Goal: Transaction & Acquisition: Purchase product/service

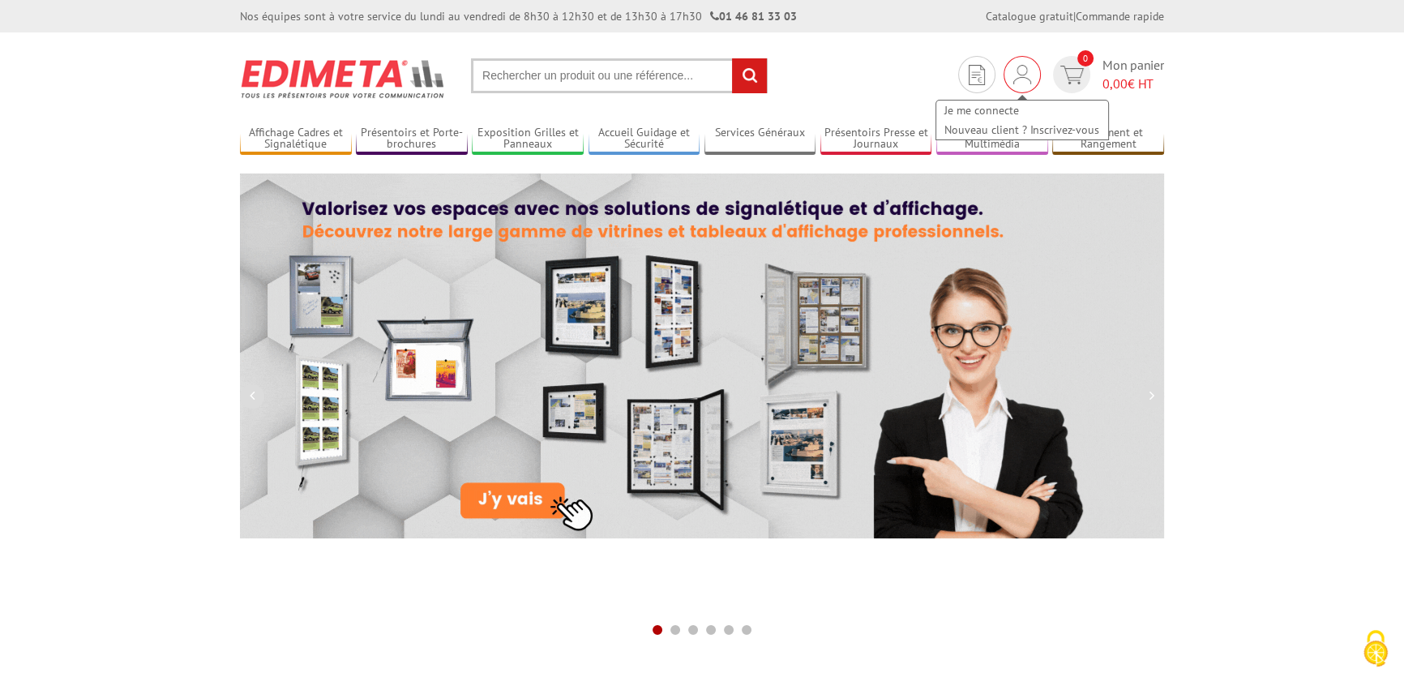
click at [1028, 62] on div "Je me connecte Nouveau client ? Inscrivez-vous" at bounding box center [1022, 74] width 37 height 37
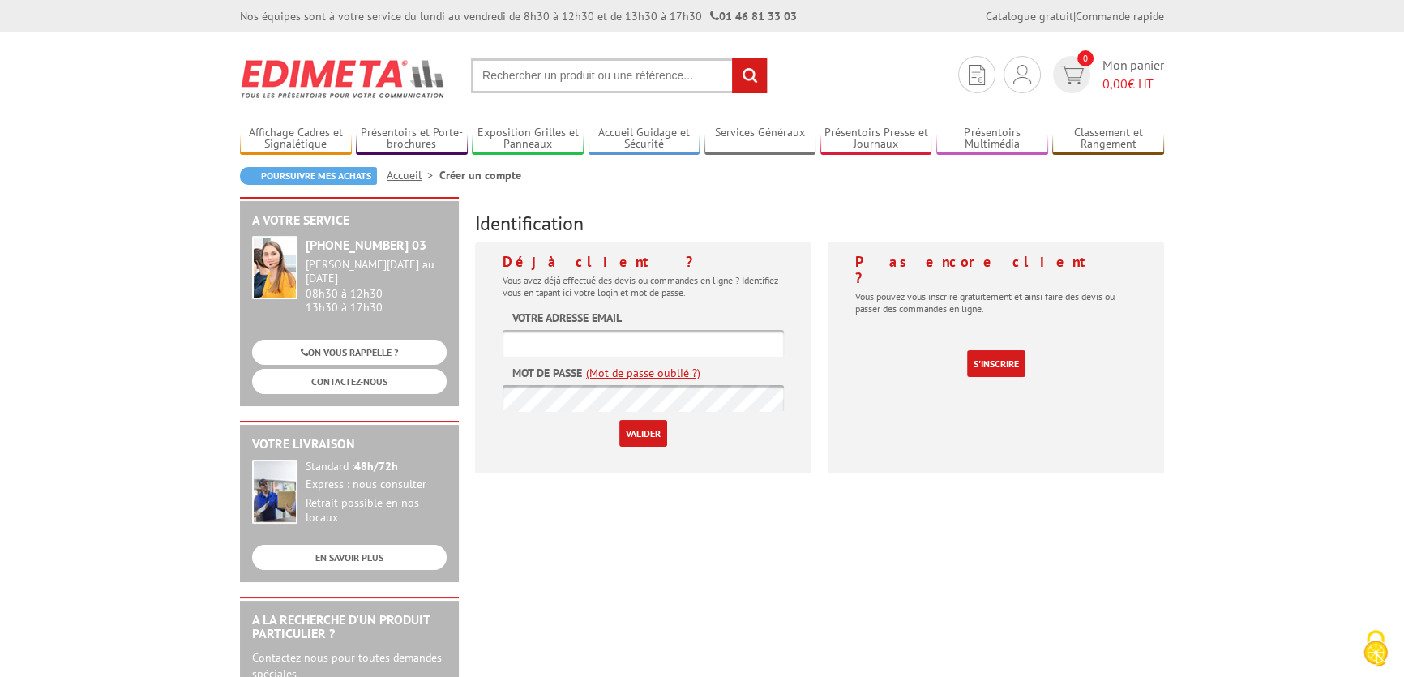
type input "[EMAIL_ADDRESS][DOMAIN_NAME]"
click at [636, 418] on form "Votre adresse email au-vizir-rennes@wanadoo.fr Mot de passe (Mot de passe oubli…" at bounding box center [643, 378] width 281 height 137
click at [615, 429] on p "Valider" at bounding box center [643, 433] width 281 height 27
click at [640, 434] on input "Valider" at bounding box center [643, 433] width 48 height 27
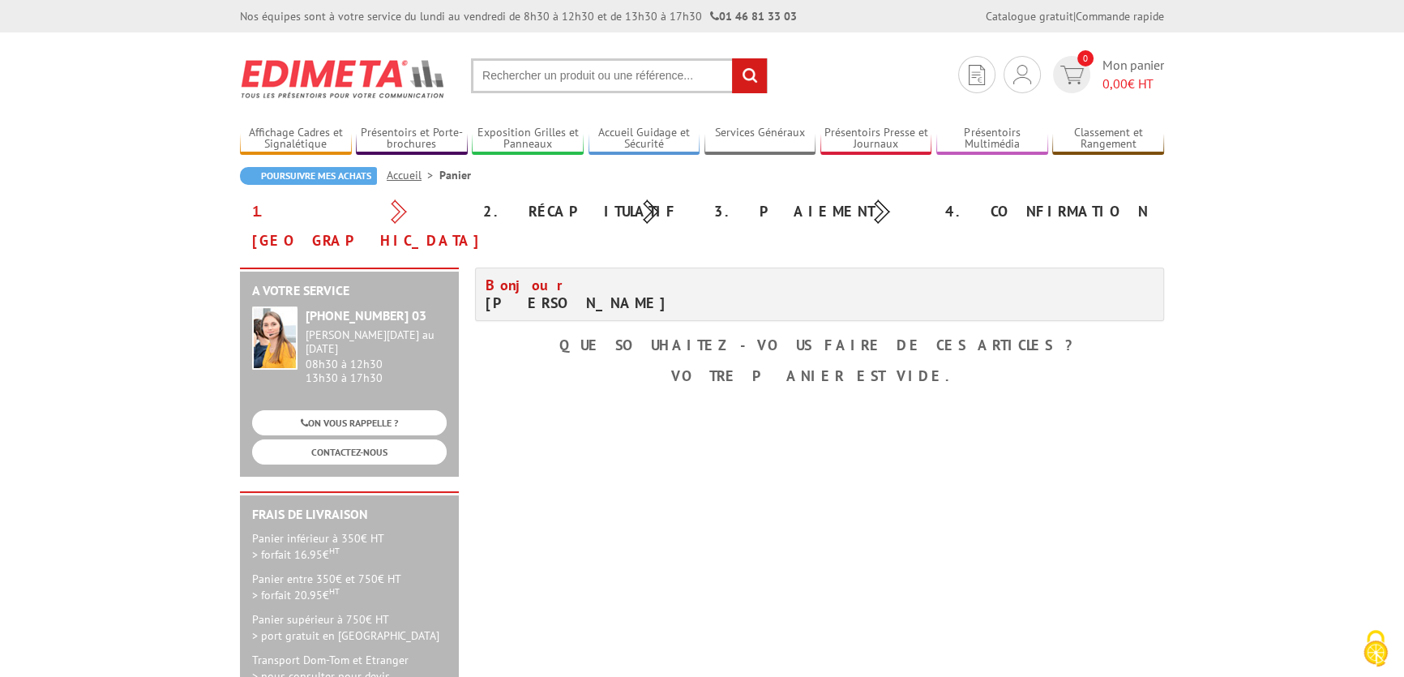
click at [933, 491] on div "A votre service [PHONE_NUMBER] 03 [PERSON_NAME][DATE] au [DATE] 08h30 à 12h30 1…" at bounding box center [702, 513] width 941 height 491
click at [627, 67] on input "text" at bounding box center [619, 75] width 297 height 35
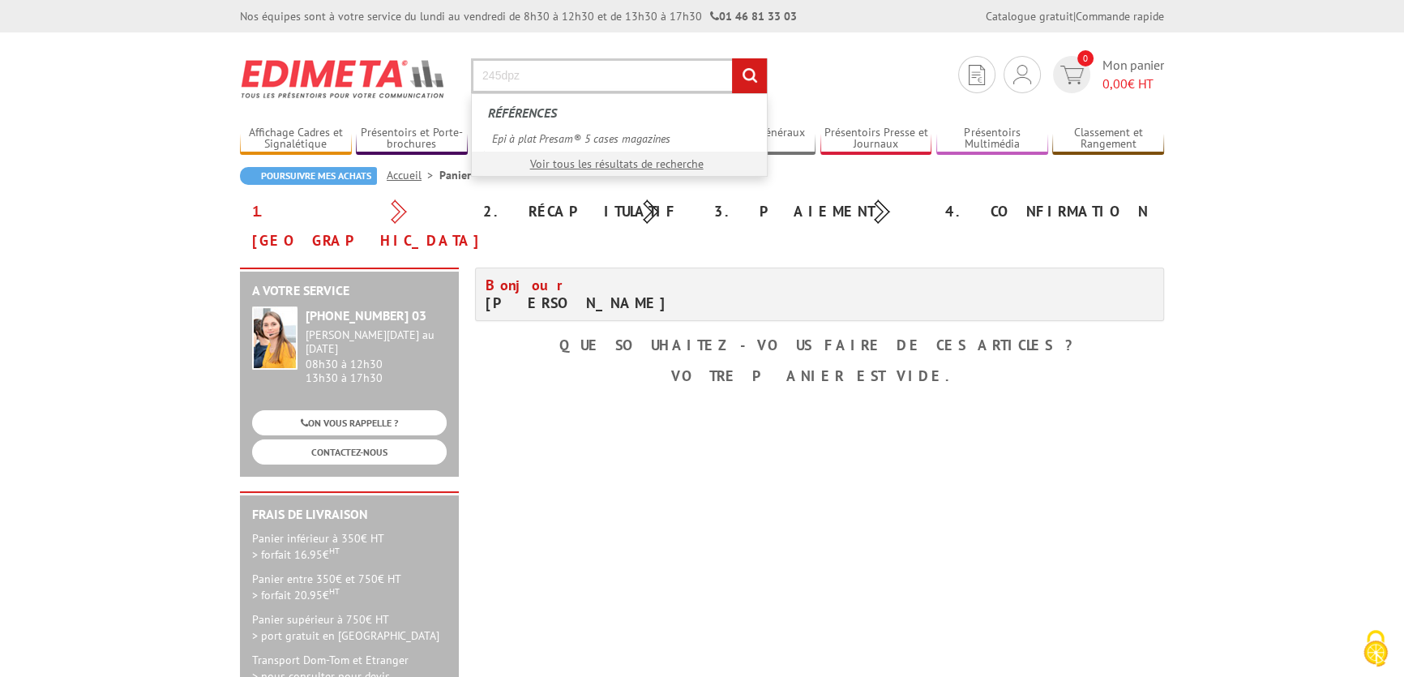
type input "245dpz"
click at [732, 58] on input "rechercher" at bounding box center [749, 75] width 35 height 35
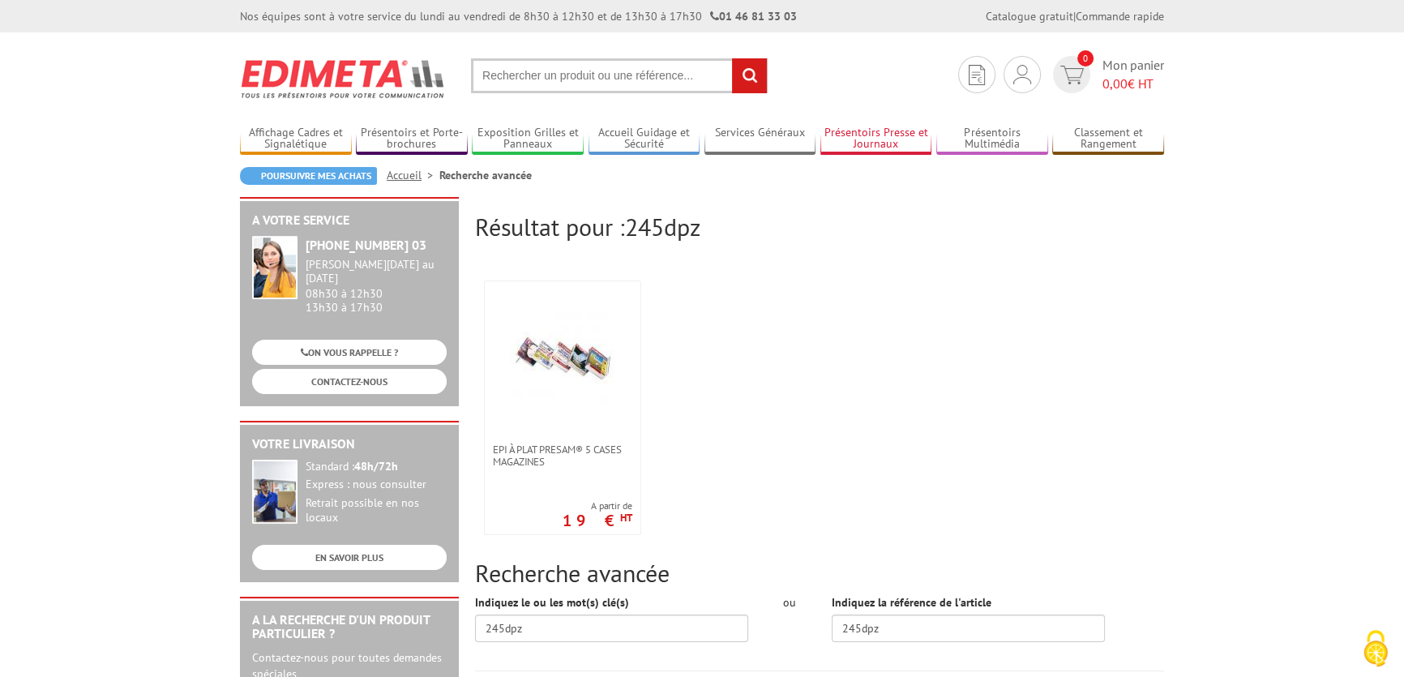
click at [895, 137] on link "Présentoirs Presse et Journaux" at bounding box center [877, 139] width 112 height 27
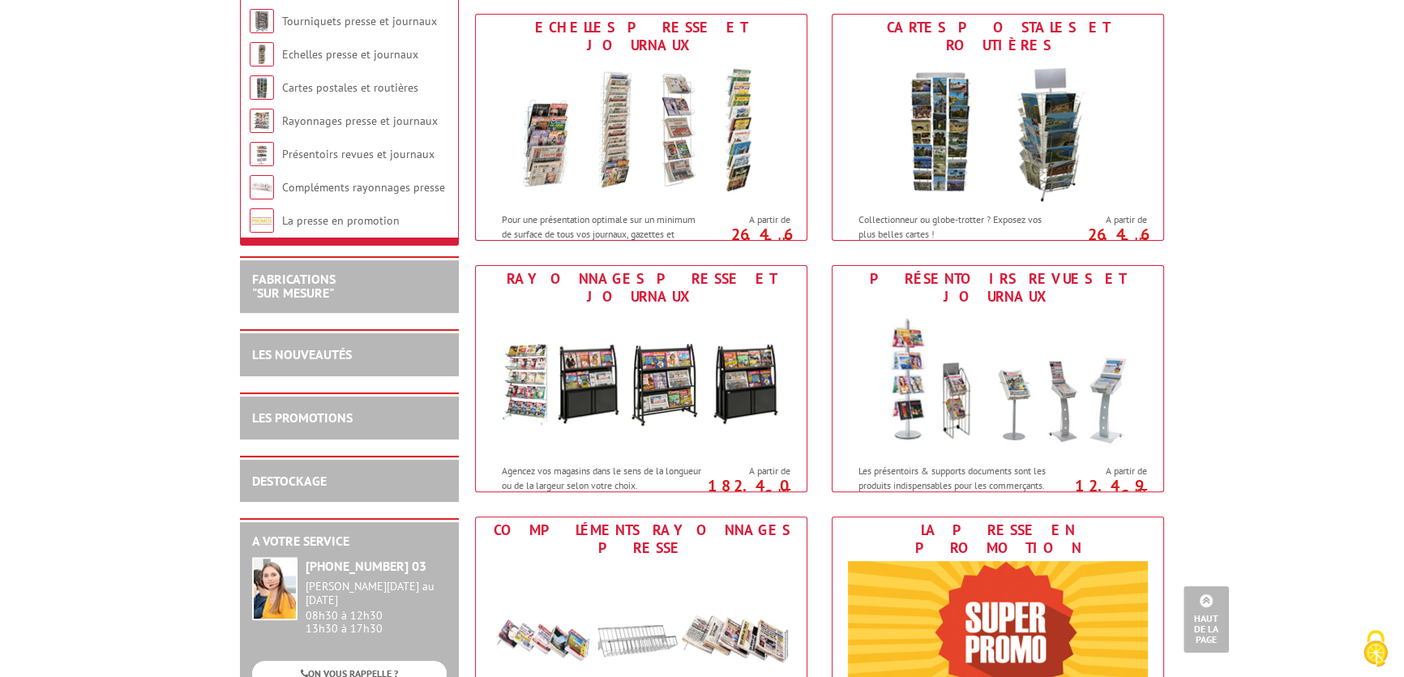
scroll to position [737, 0]
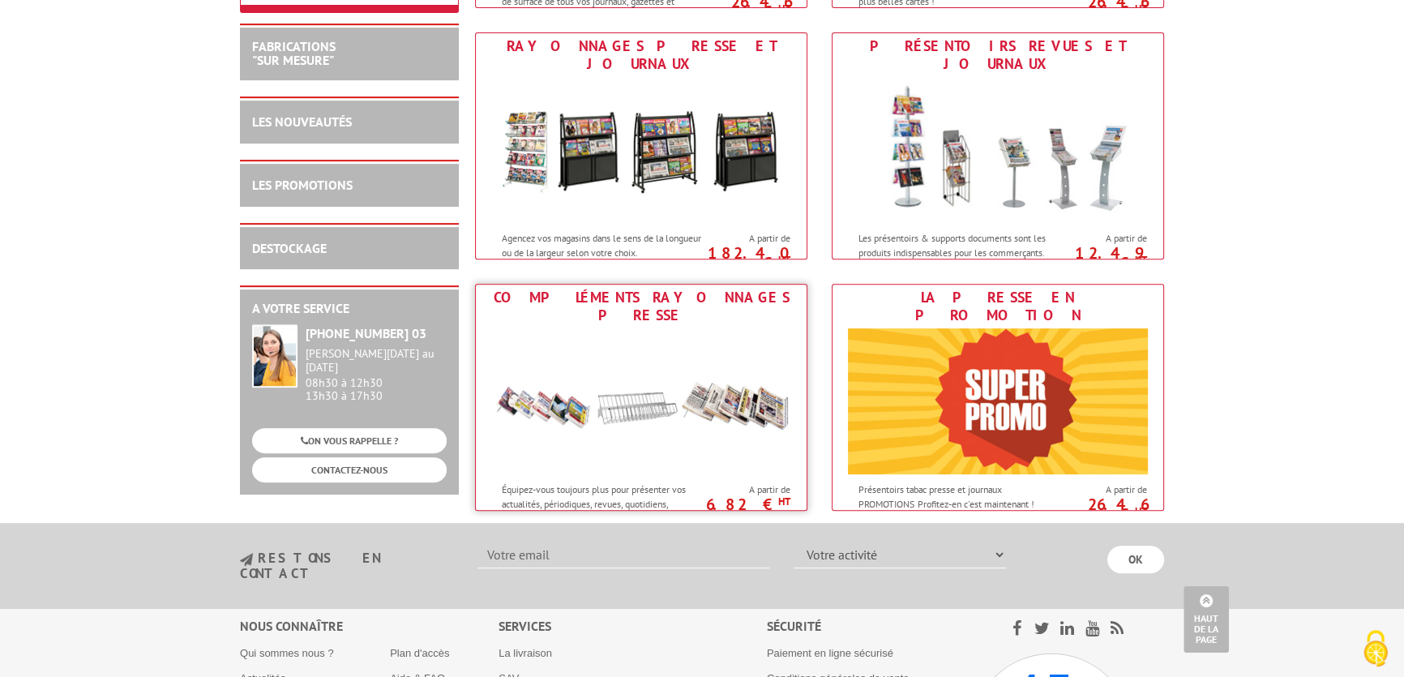
click at [687, 422] on img at bounding box center [641, 401] width 300 height 146
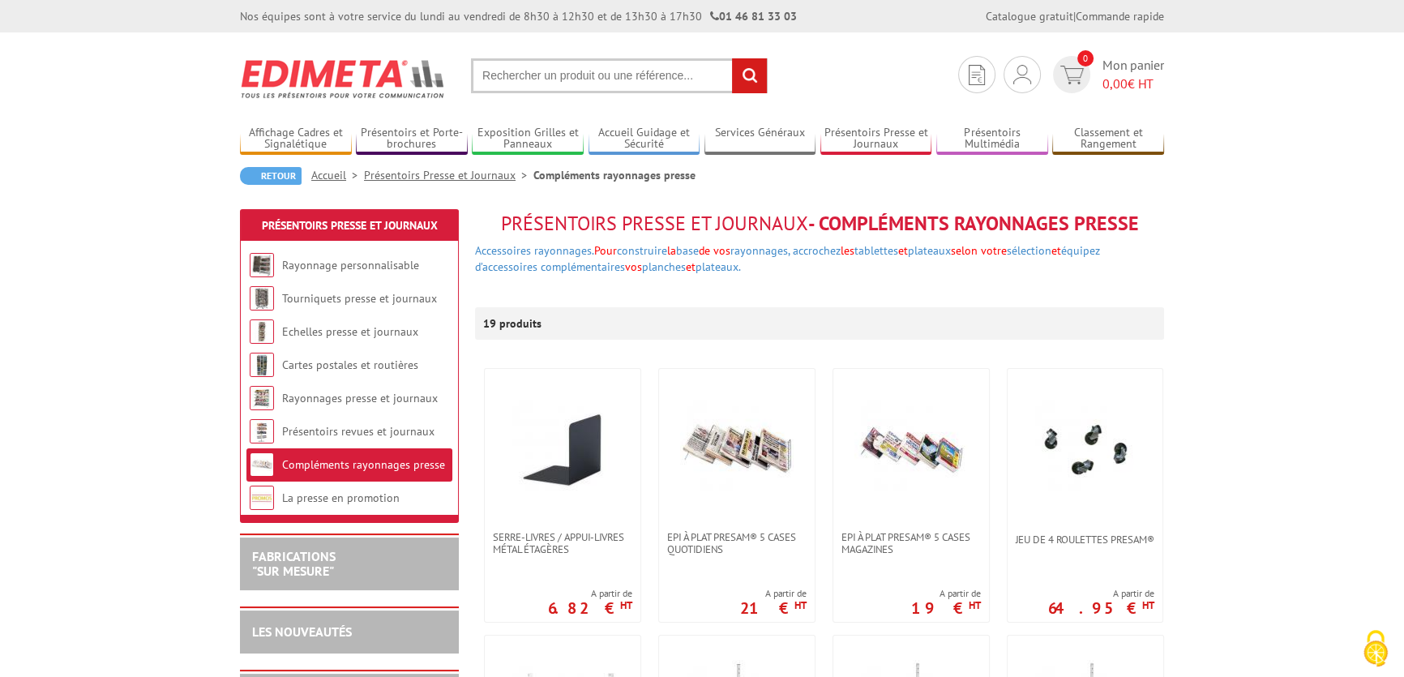
click at [906, 425] on img at bounding box center [912, 450] width 114 height 114
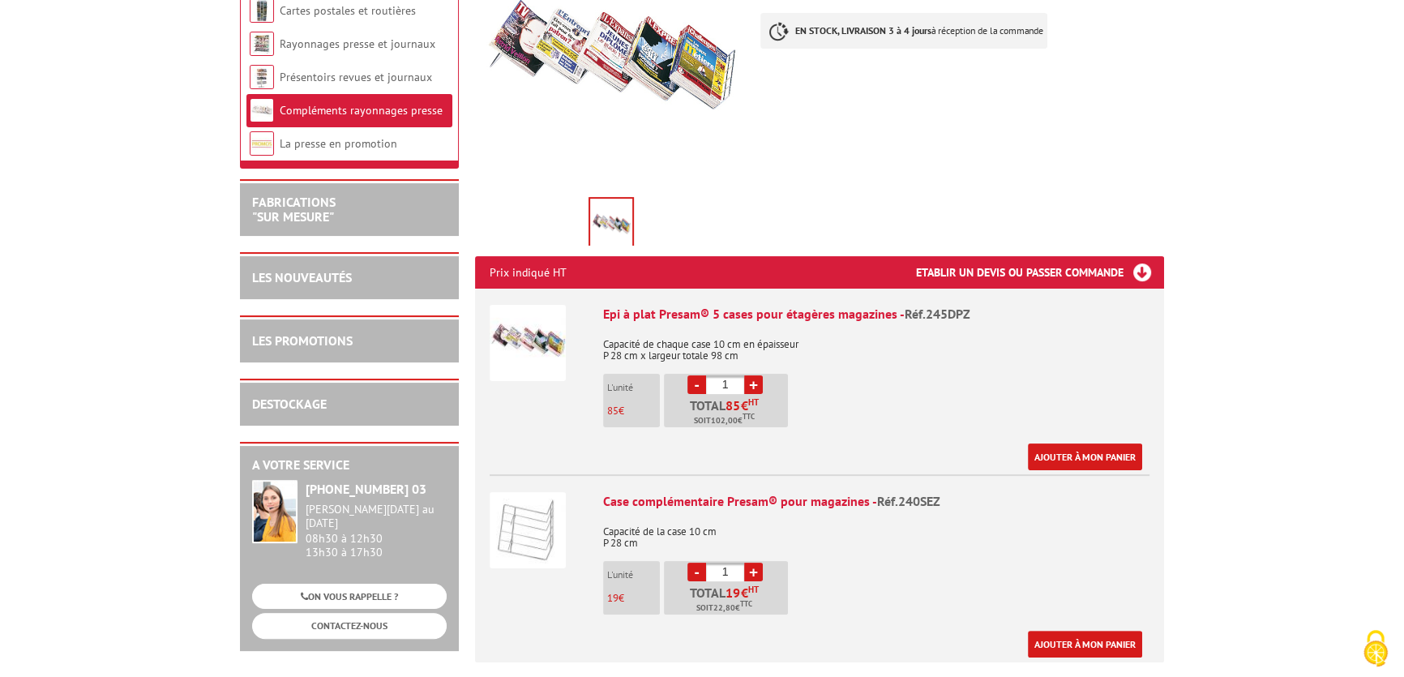
scroll to position [368, 0]
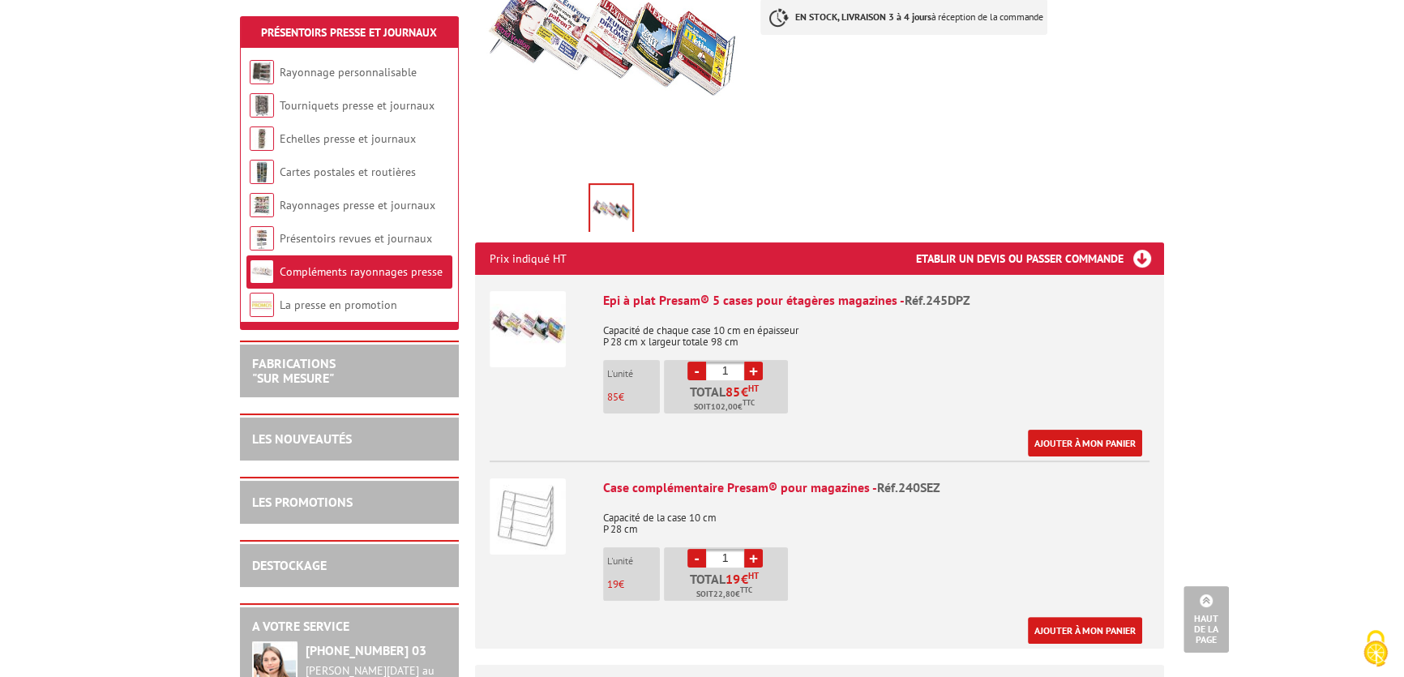
click at [751, 558] on link "+" at bounding box center [753, 558] width 19 height 19
click at [753, 562] on link "+" at bounding box center [753, 558] width 19 height 19
click at [753, 564] on link "+" at bounding box center [753, 558] width 19 height 19
click at [751, 561] on link "+" at bounding box center [753, 558] width 19 height 19
click at [751, 560] on link "+" at bounding box center [753, 558] width 19 height 19
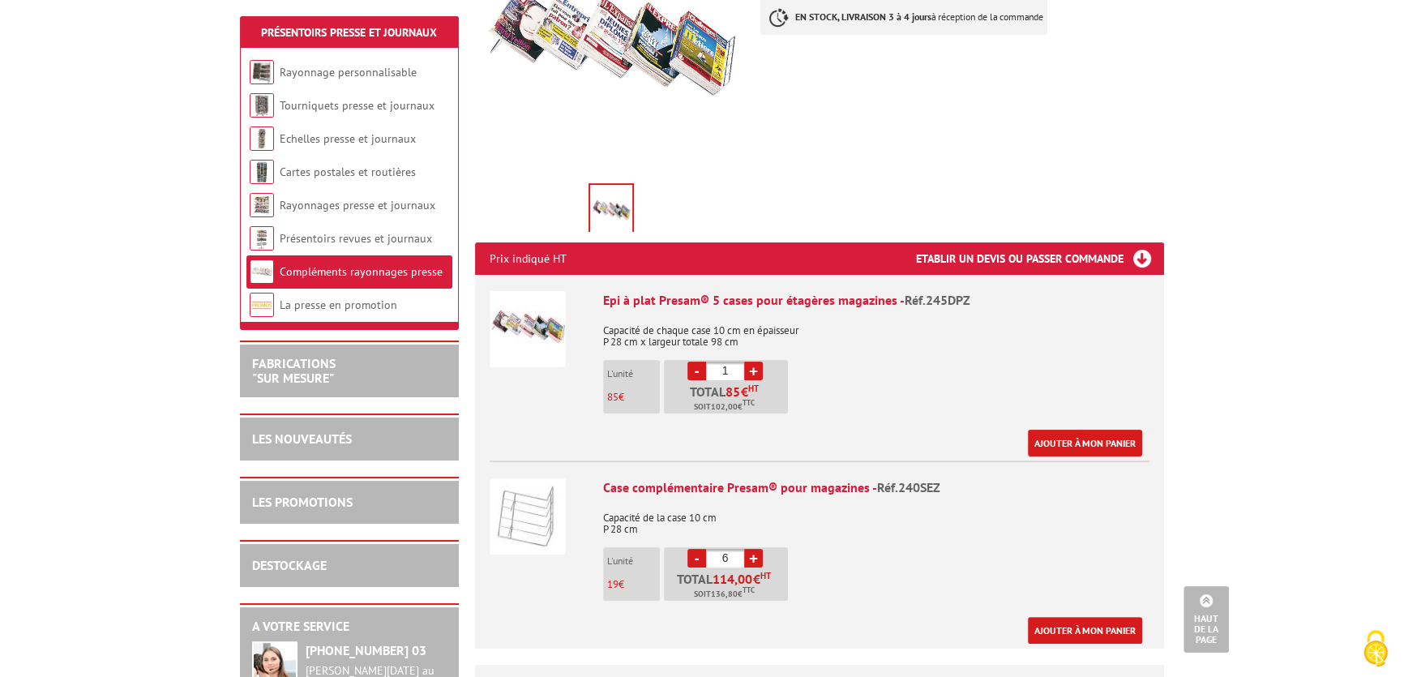
click at [751, 560] on link "+" at bounding box center [753, 558] width 19 height 19
click at [750, 559] on link "+" at bounding box center [753, 558] width 19 height 19
click at [755, 556] on link "+" at bounding box center [753, 558] width 19 height 19
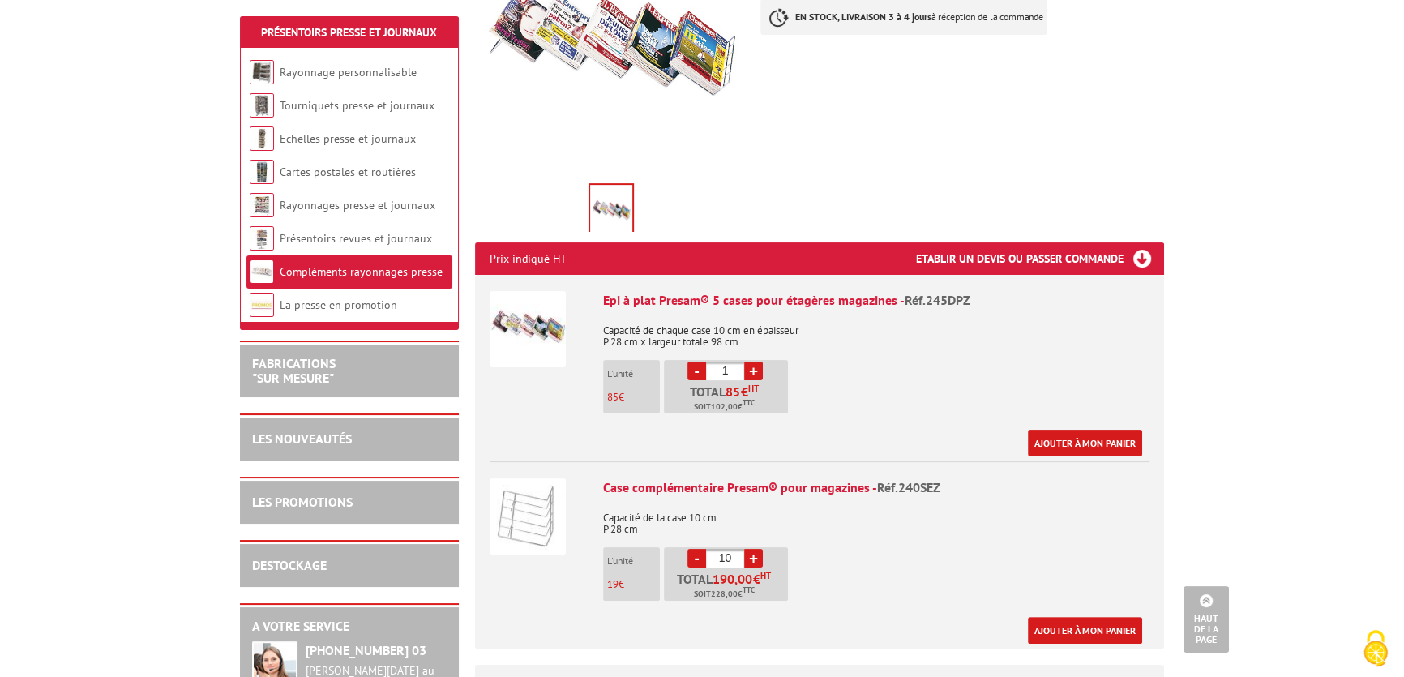
type input "11"
click at [752, 371] on link "+" at bounding box center [753, 371] width 19 height 19
type input "2"
click at [699, 553] on link "-" at bounding box center [697, 558] width 19 height 19
click at [696, 556] on link "-" at bounding box center [697, 558] width 19 height 19
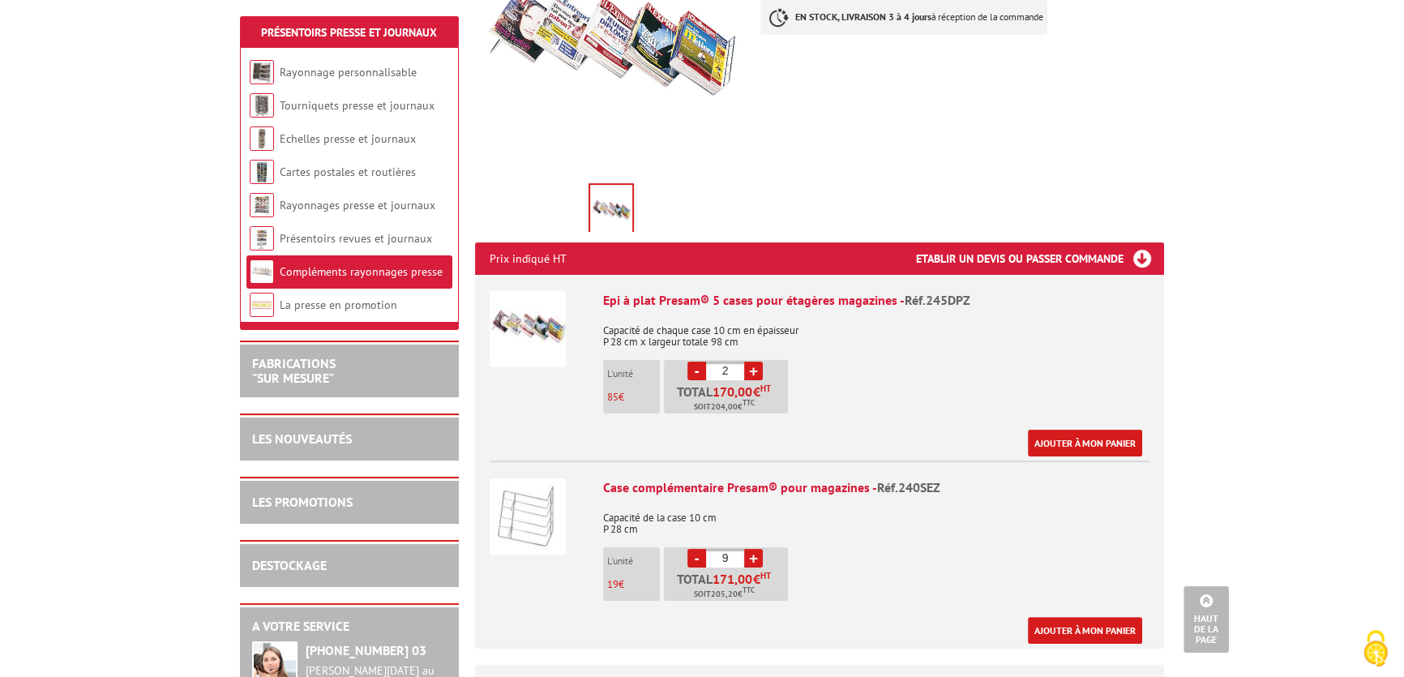
click at [696, 555] on link "-" at bounding box center [697, 558] width 19 height 19
click at [700, 555] on link "-" at bounding box center [697, 558] width 19 height 19
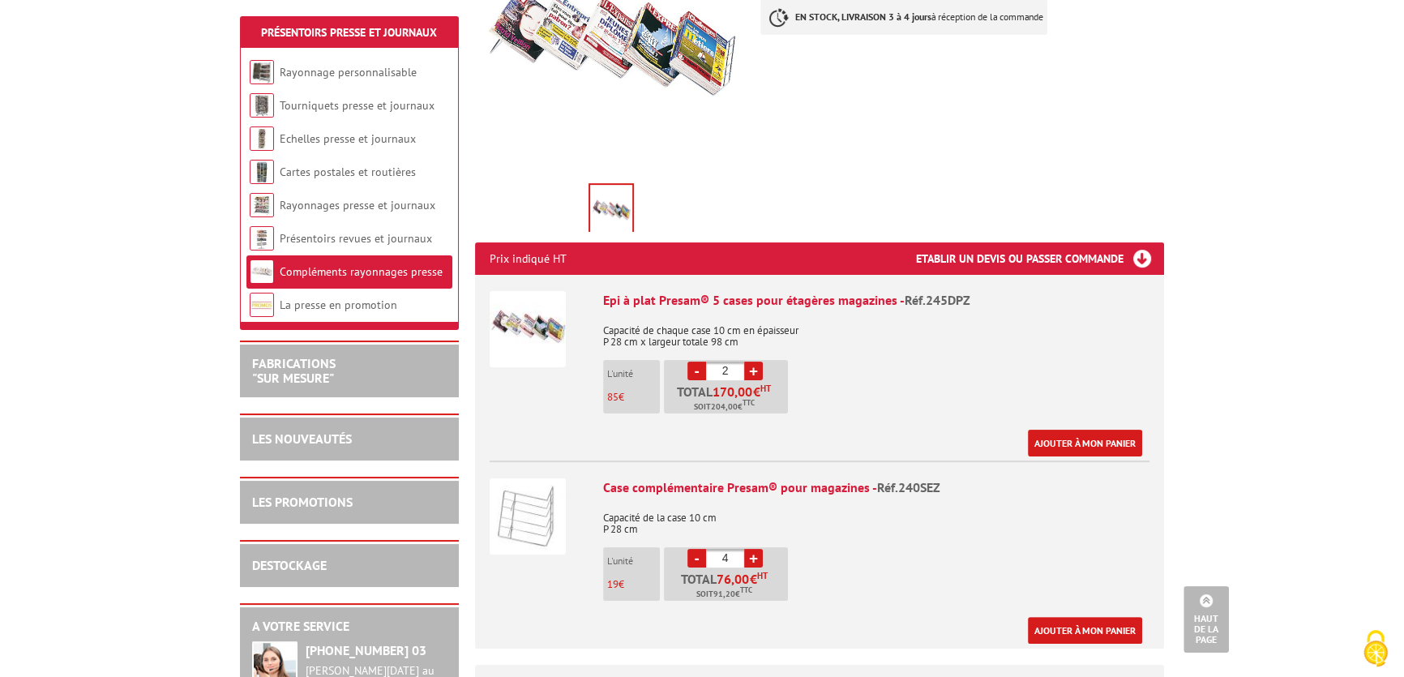
click at [700, 555] on link "-" at bounding box center [697, 558] width 19 height 19
type input "1"
click at [851, 576] on div "Case complémentaire Presam® pour magazines - Réf.240SEZ Capacité de la case 10 …" at bounding box center [876, 560] width 546 height 165
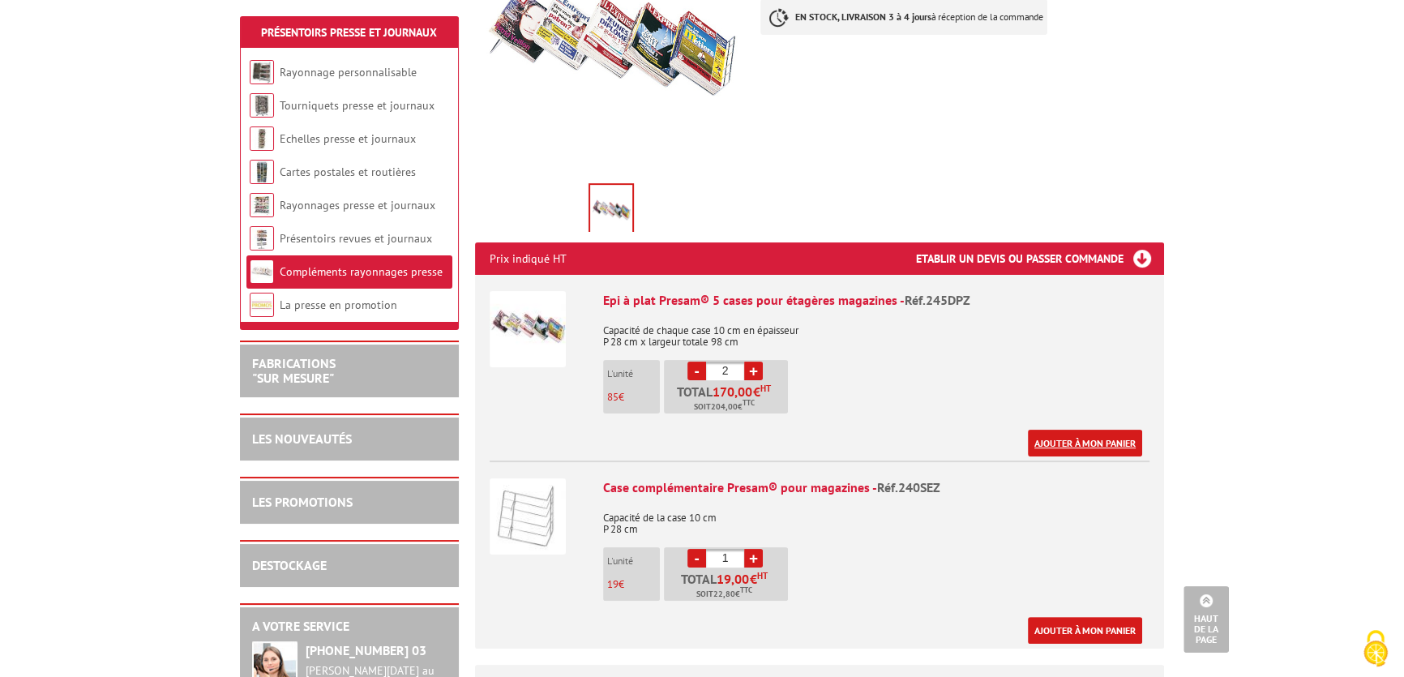
click at [1048, 439] on link "Ajouter à mon panier" at bounding box center [1085, 443] width 114 height 27
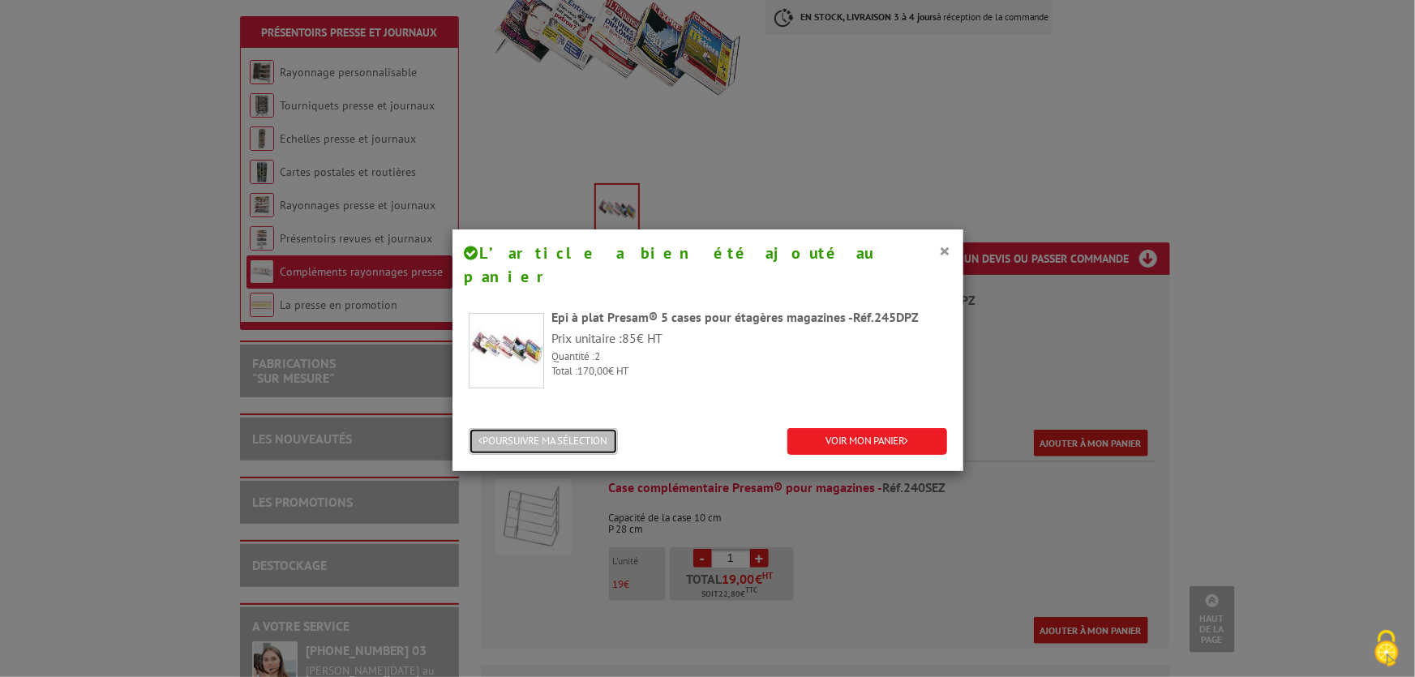
click at [538, 428] on button "POURSUIVRE MA SÉLECTION" at bounding box center [543, 441] width 149 height 27
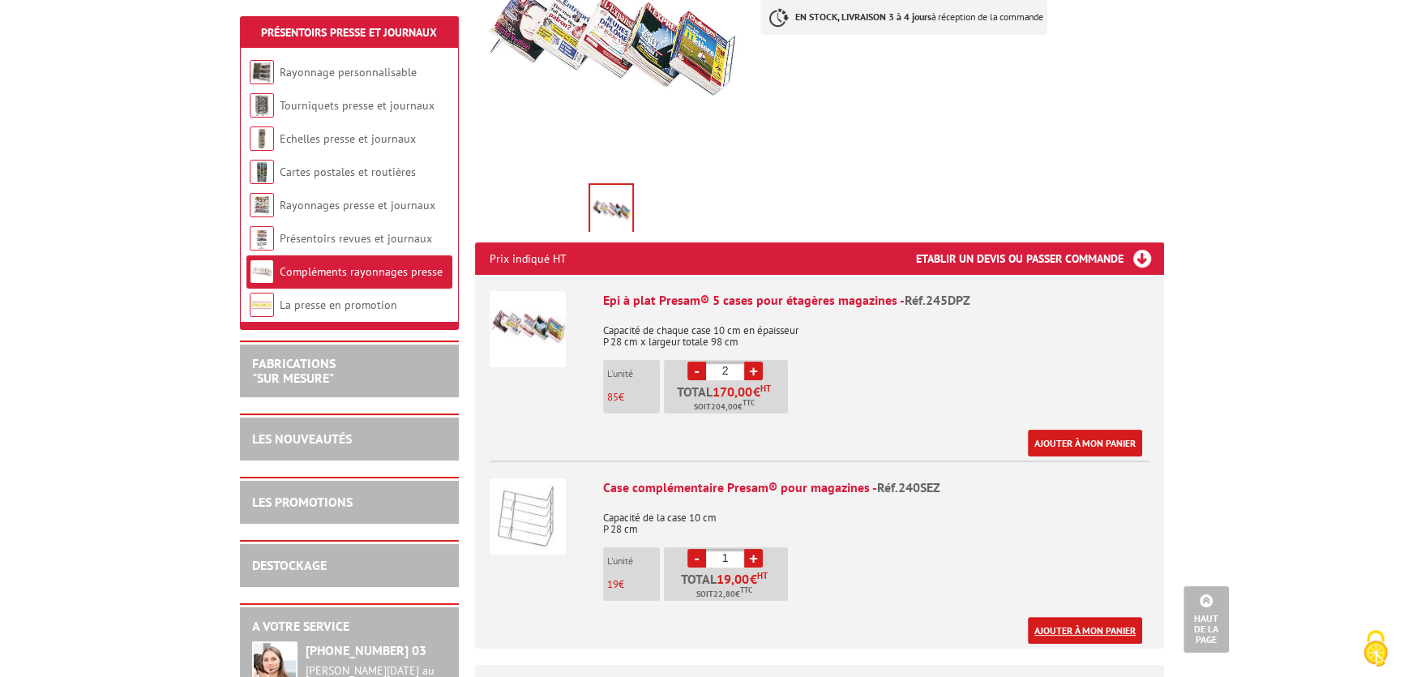
click at [1056, 631] on link "Ajouter à mon panier" at bounding box center [1085, 630] width 114 height 27
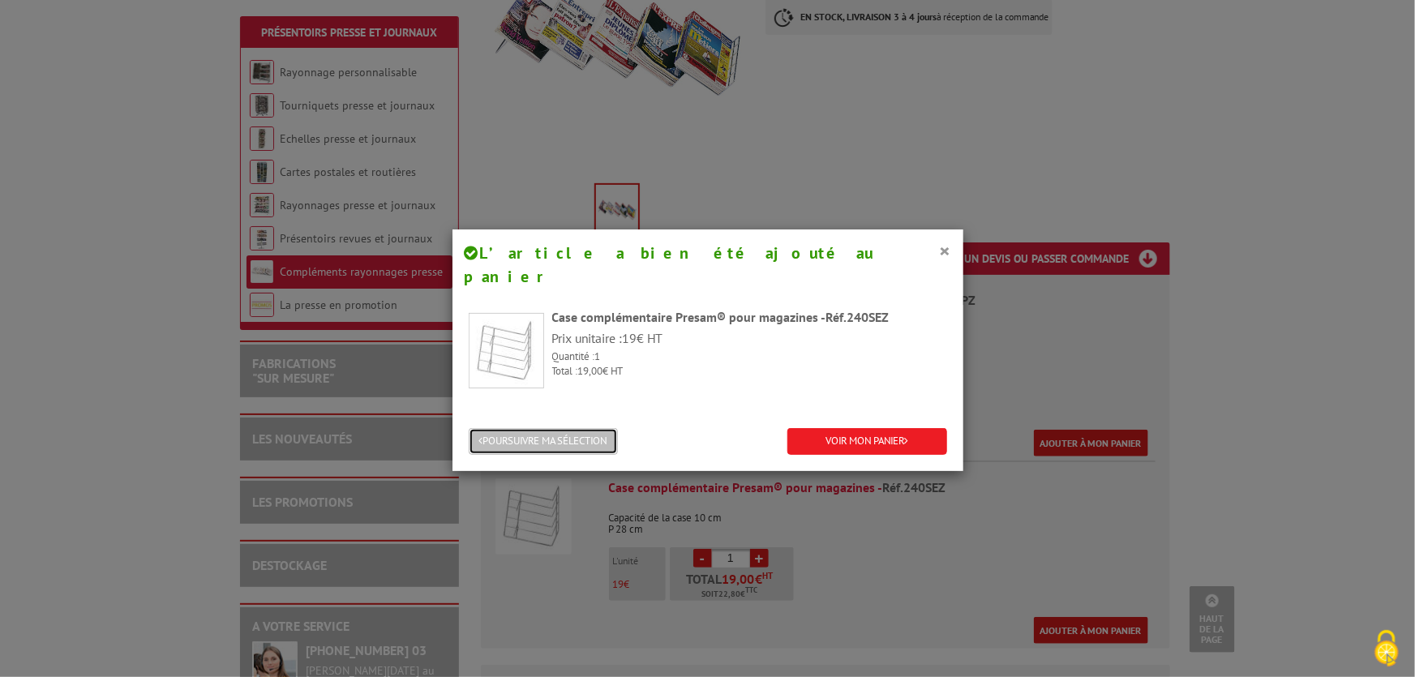
click at [581, 428] on button "POURSUIVRE MA SÉLECTION" at bounding box center [543, 441] width 149 height 27
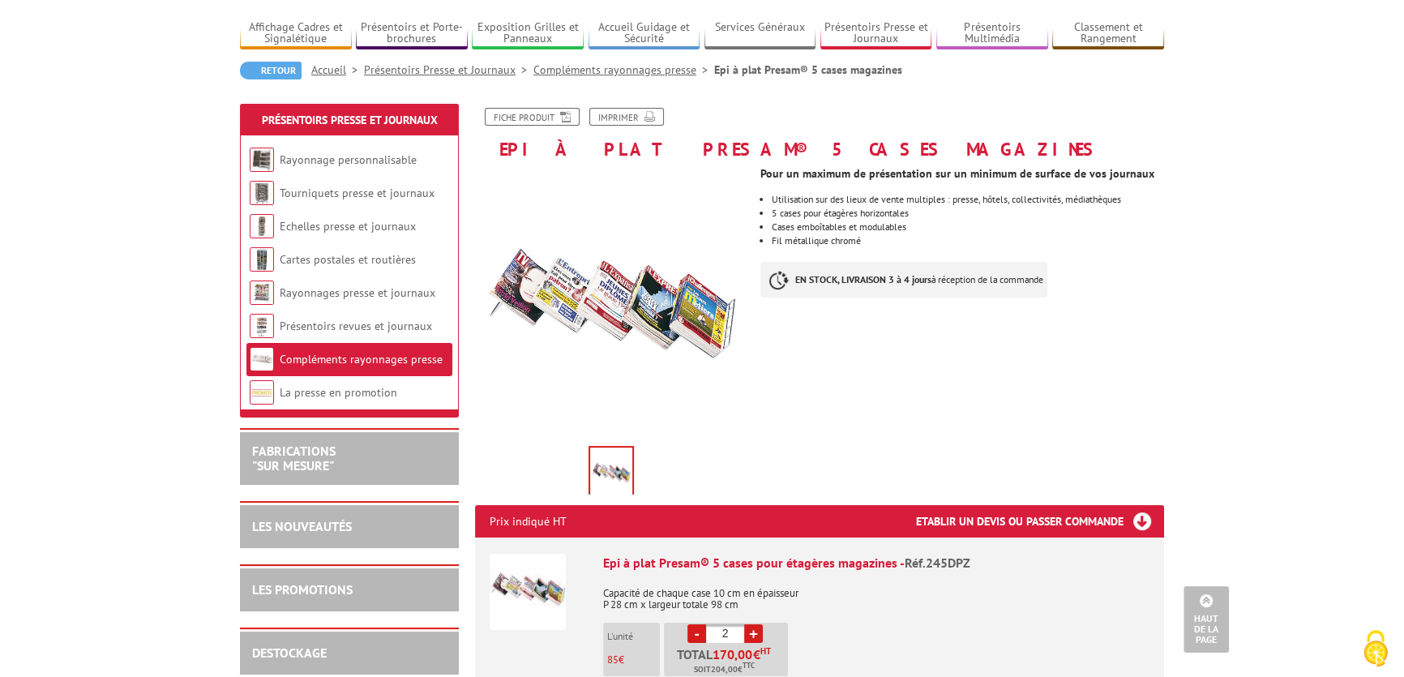
scroll to position [0, 0]
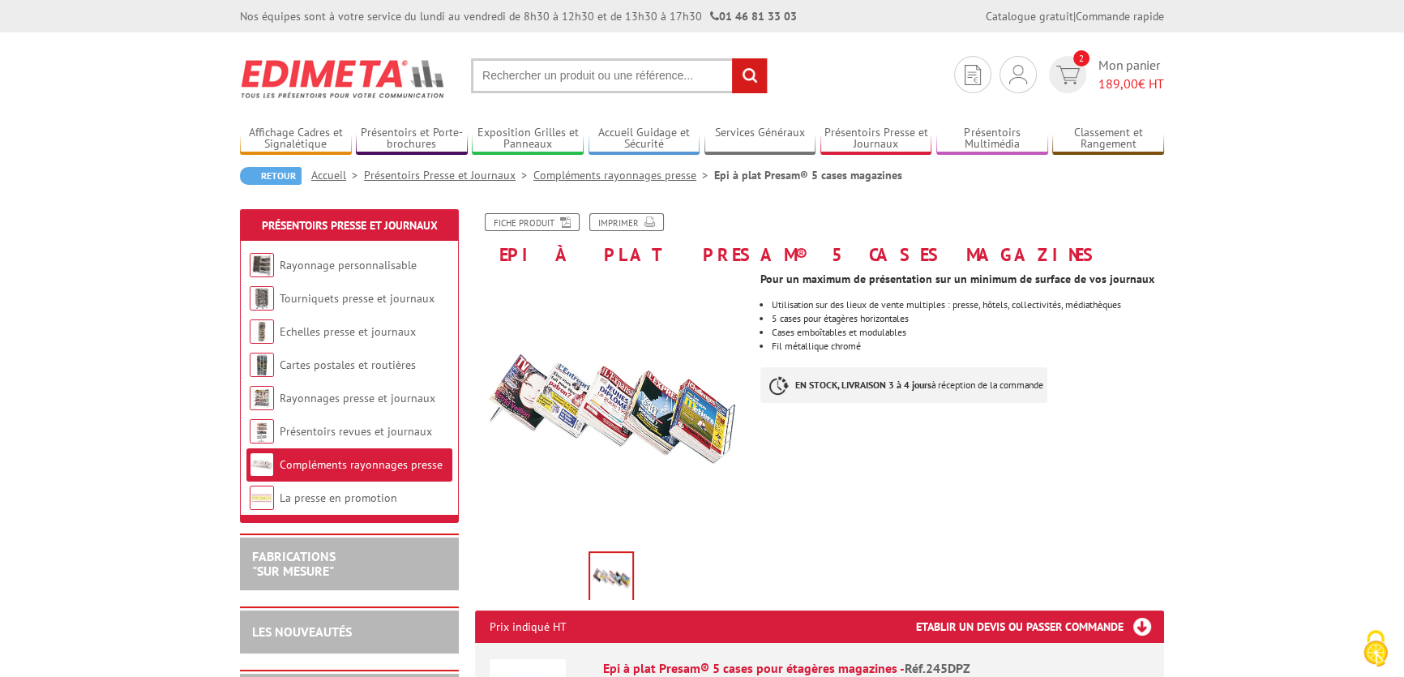
click at [627, 173] on link "Compléments rayonnages presse" at bounding box center [624, 175] width 181 height 15
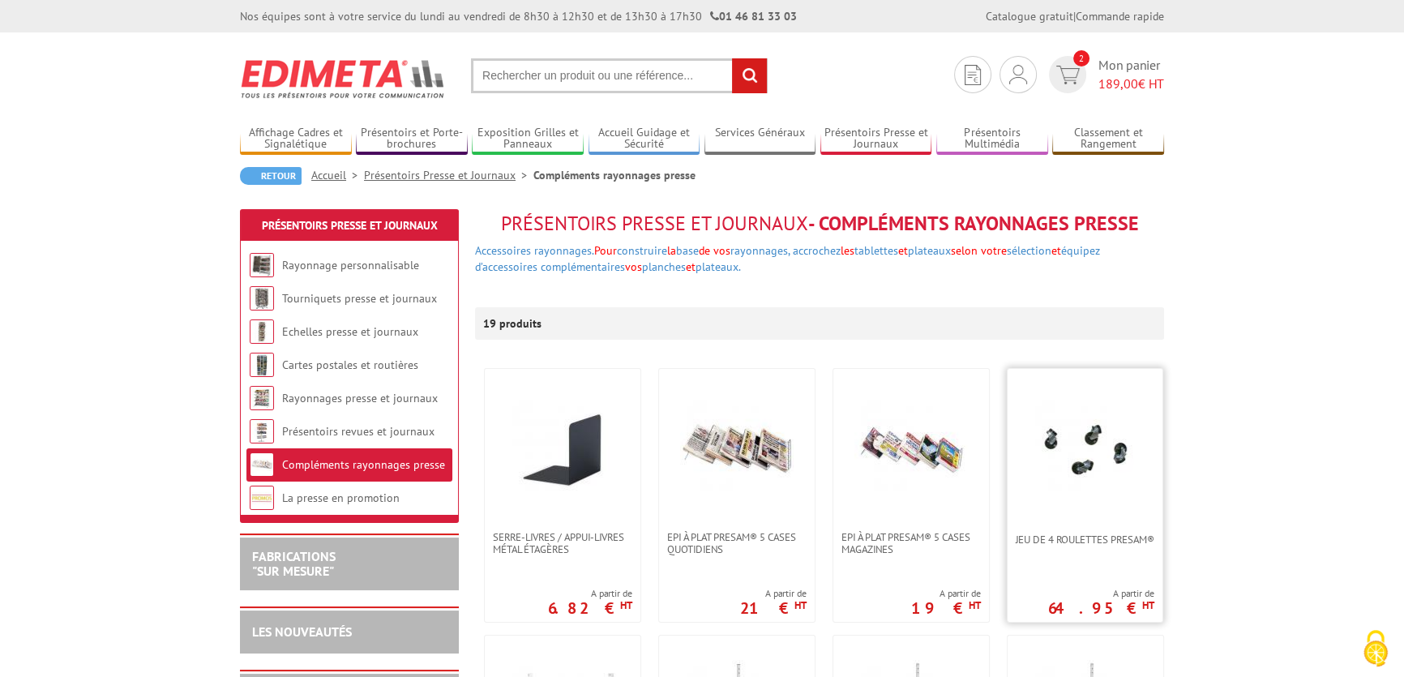
click at [1073, 429] on img at bounding box center [1086, 450] width 114 height 114
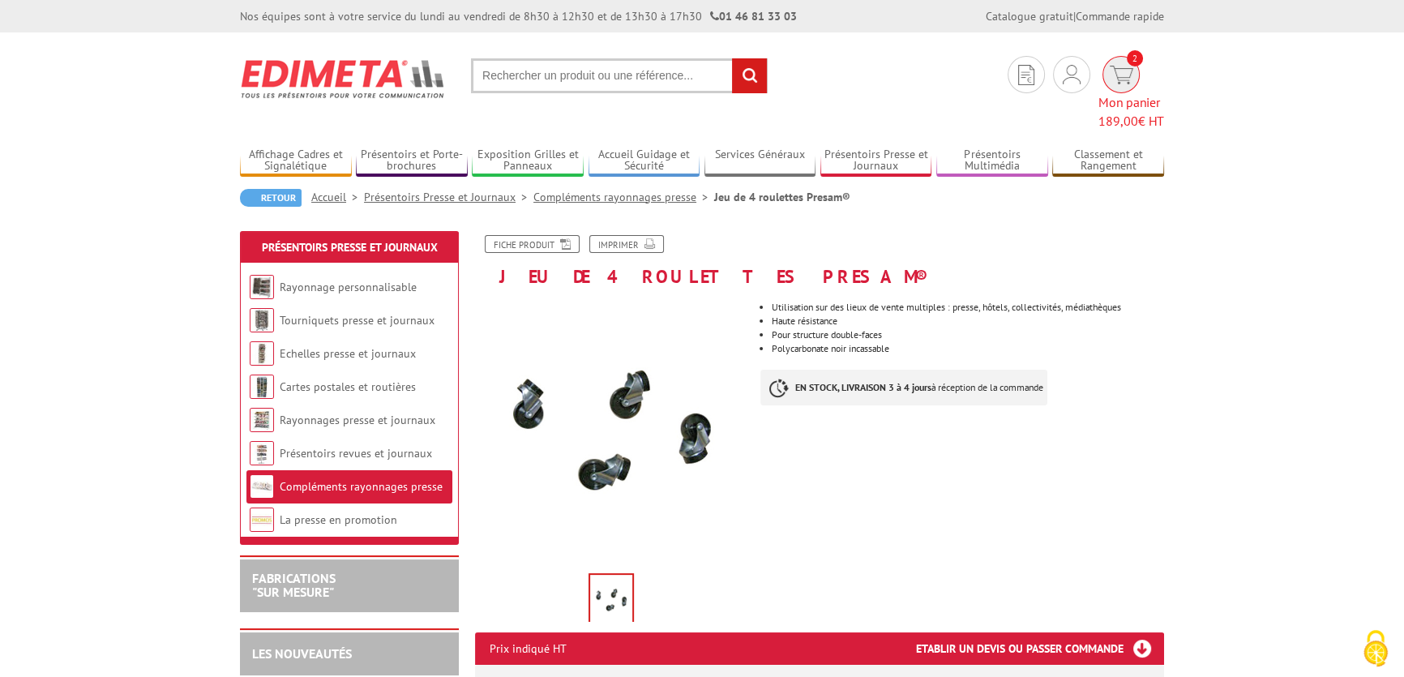
click at [1103, 83] on span "2" at bounding box center [1121, 74] width 37 height 37
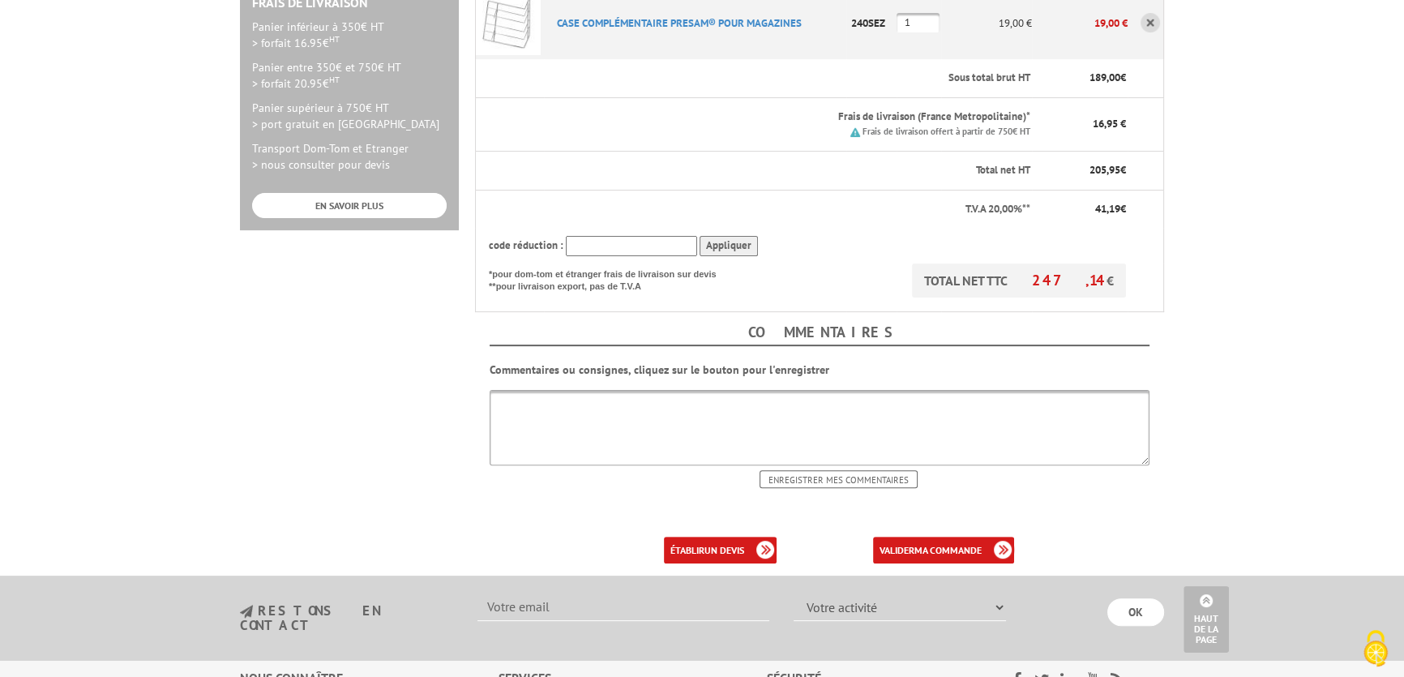
scroll to position [516, 0]
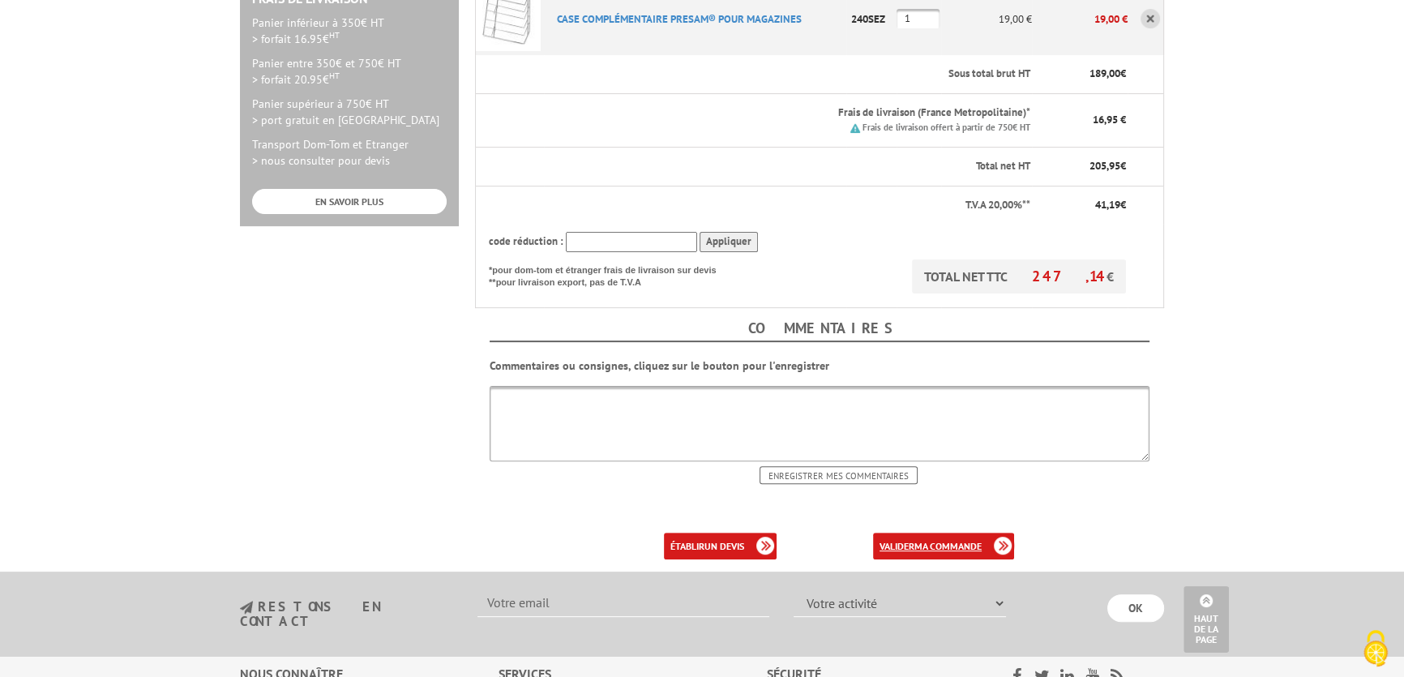
click at [963, 540] on b "ma commande" at bounding box center [948, 546] width 67 height 12
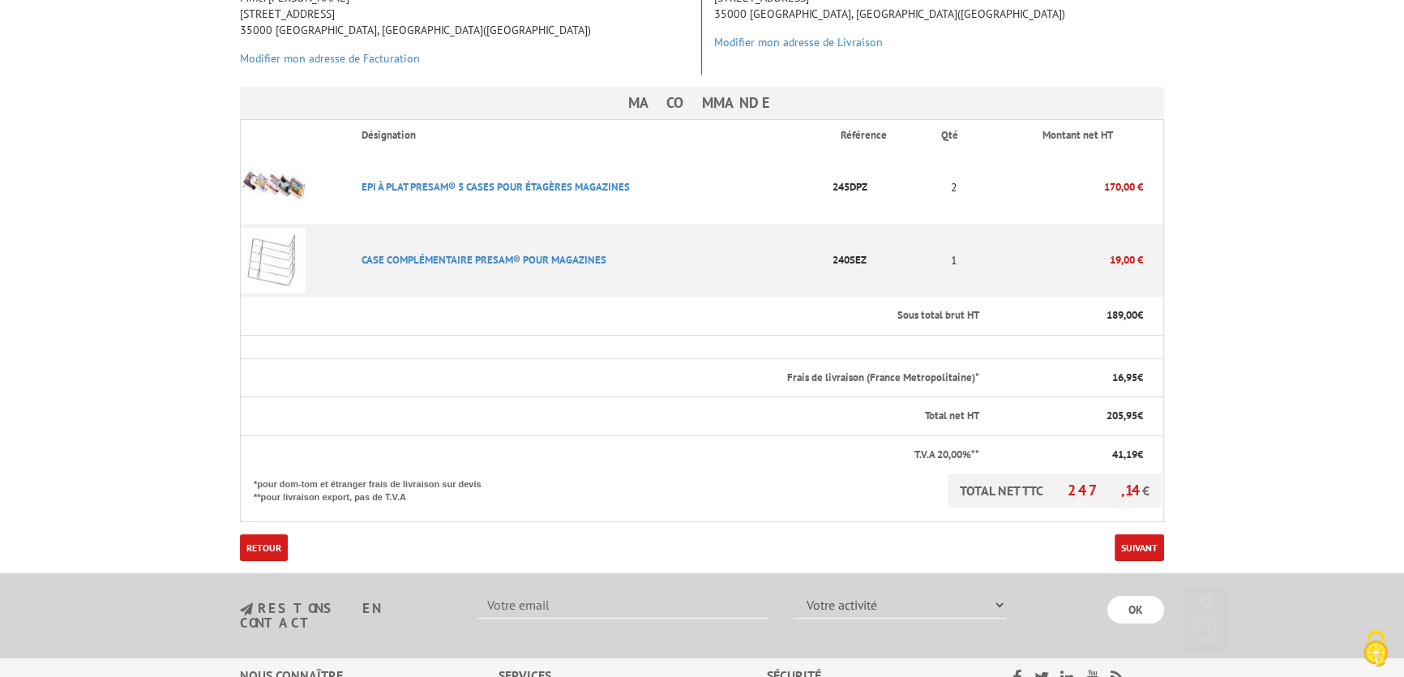
scroll to position [368, 0]
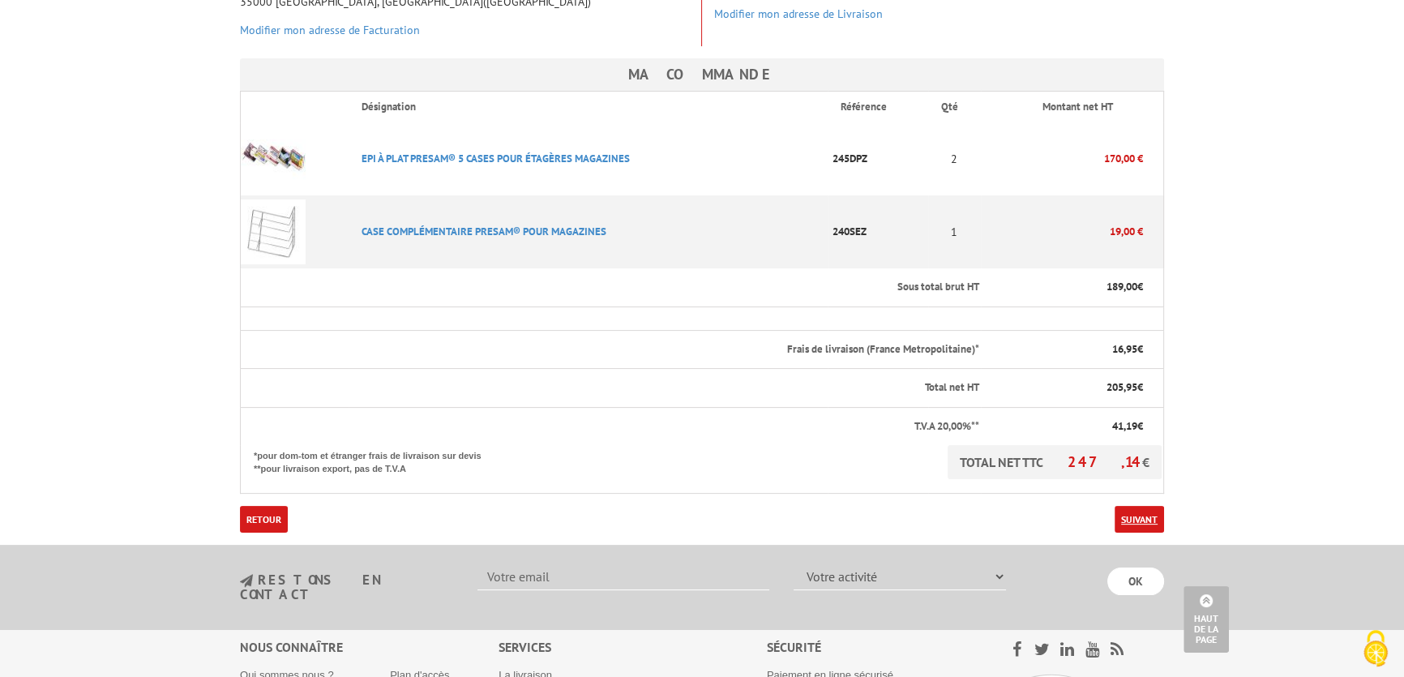
click at [1160, 506] on link "Suivant" at bounding box center [1139, 519] width 49 height 27
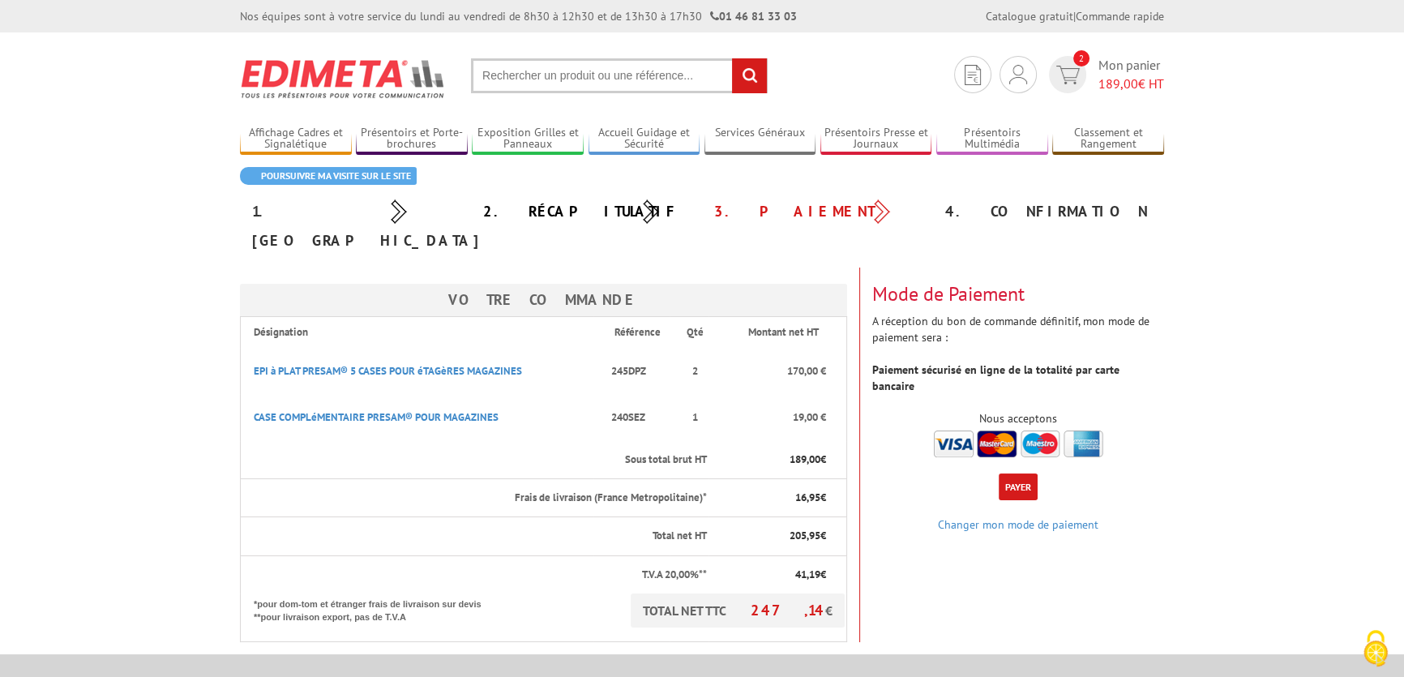
click at [1013, 474] on button "Payer" at bounding box center [1018, 487] width 39 height 27
